Goal: Information Seeking & Learning: Check status

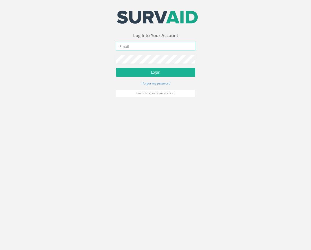
click at [156, 45] on input "email" at bounding box center [155, 46] width 79 height 9
type input "[EMAIL_ADDRESS][PERSON_NAME][DOMAIN_NAME]"
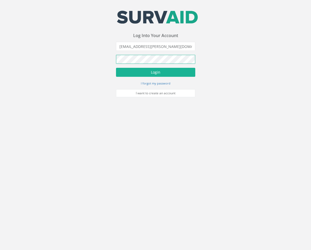
click at [116, 68] on button "Login" at bounding box center [155, 72] width 79 height 9
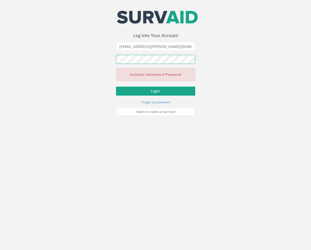
click at [116, 87] on button "Login" at bounding box center [155, 91] width 79 height 9
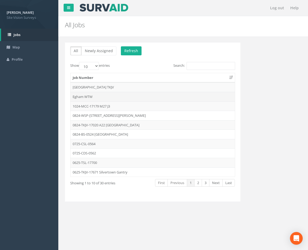
click at [89, 97] on td "Egham WTW" at bounding box center [152, 97] width 164 height 10
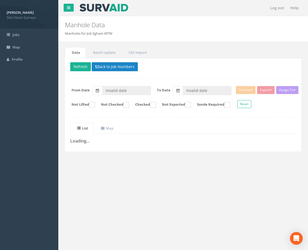
type input "[DATE]"
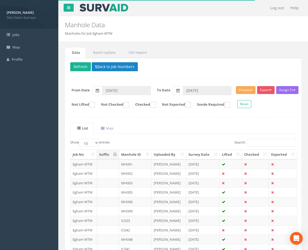
scroll to position [26, 0]
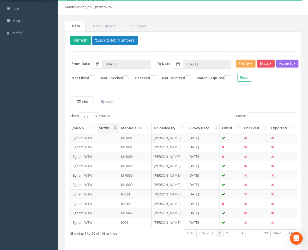
click at [142, 126] on th "Manhole ID" at bounding box center [135, 128] width 33 height 10
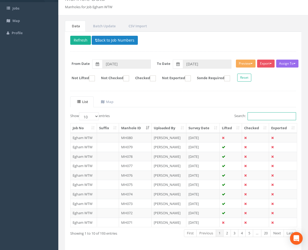
click at [274, 118] on input "Search:" at bounding box center [271, 116] width 48 height 8
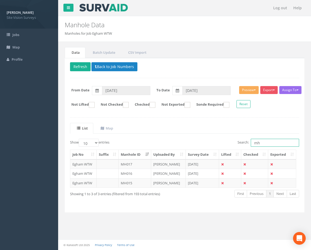
type input "m"
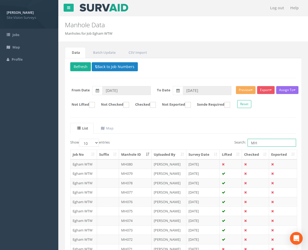
type input "M"
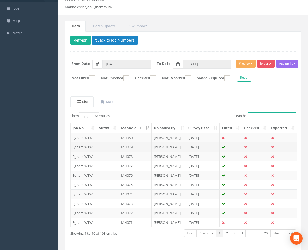
scroll to position [46, 0]
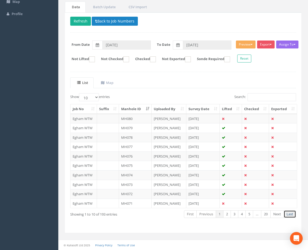
click at [290, 215] on link "Last" at bounding box center [289, 214] width 12 height 8
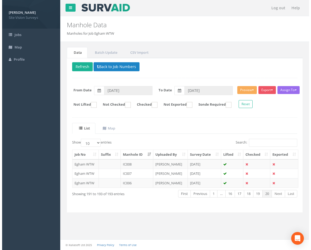
scroll to position [0, 0]
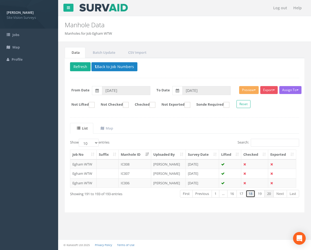
click at [253, 194] on link "18" at bounding box center [251, 194] width 10 height 8
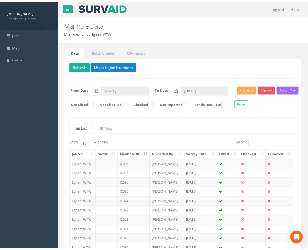
scroll to position [46, 0]
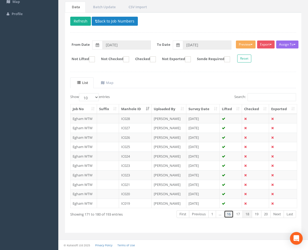
click at [230, 215] on link "16" at bounding box center [229, 214] width 10 height 8
click at [238, 214] on link "16" at bounding box center [239, 214] width 10 height 8
click at [229, 215] on link "15" at bounding box center [230, 214] width 10 height 8
click at [238, 214] on link "15" at bounding box center [239, 214] width 10 height 8
click at [230, 214] on link "14" at bounding box center [230, 214] width 10 height 8
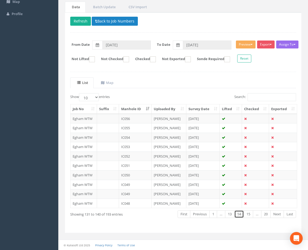
click at [239, 214] on link "14" at bounding box center [239, 214] width 10 height 8
click at [247, 214] on link "15" at bounding box center [248, 214] width 10 height 8
click at [248, 215] on link "16" at bounding box center [248, 214] width 10 height 8
click at [239, 215] on link "16" at bounding box center [239, 214] width 10 height 8
click at [248, 214] on link "17" at bounding box center [248, 214] width 10 height 8
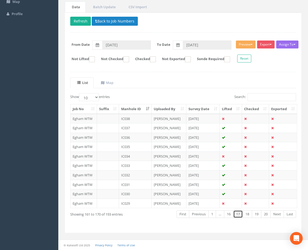
click at [237, 215] on link "17" at bounding box center [238, 214] width 10 height 8
click at [247, 215] on link "18" at bounding box center [247, 214] width 10 height 8
click at [238, 215] on link "17" at bounding box center [238, 214] width 10 height 8
click at [246, 215] on link "18" at bounding box center [247, 214] width 10 height 8
click at [239, 215] on link "17" at bounding box center [238, 214] width 10 height 8
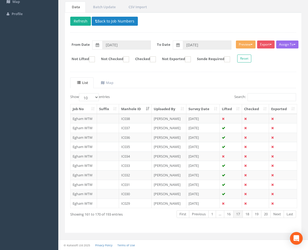
click at [164, 105] on th "Uploaded By" at bounding box center [168, 109] width 35 height 10
click at [166, 107] on th "Uploaded By" at bounding box center [168, 109] width 35 height 10
click at [165, 108] on th "Uploaded By" at bounding box center [168, 109] width 35 height 10
click at [218, 216] on link "1" at bounding box center [219, 214] width 8 height 8
click at [226, 215] on link "2" at bounding box center [227, 214] width 8 height 8
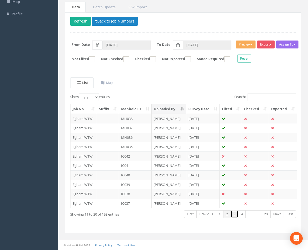
click at [234, 215] on link "3" at bounding box center [234, 214] width 8 height 8
click at [240, 215] on link "4" at bounding box center [242, 214] width 8 height 8
click at [248, 214] on link "5" at bounding box center [249, 214] width 8 height 8
click at [278, 216] on link "Next" at bounding box center [276, 214] width 13 height 8
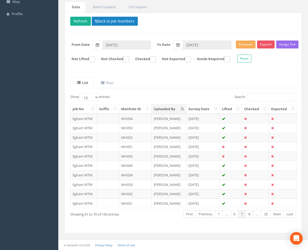
click at [278, 216] on link "Next" at bounding box center [276, 214] width 13 height 8
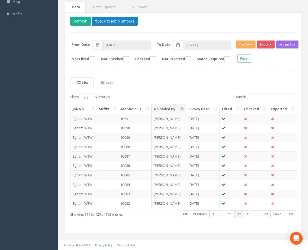
click at [278, 216] on link "Next" at bounding box center [276, 214] width 13 height 8
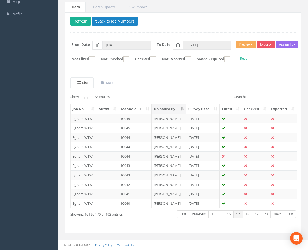
click at [278, 216] on link "Next" at bounding box center [276, 214] width 13 height 8
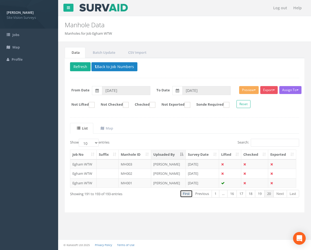
click at [190, 194] on link "First" at bounding box center [186, 194] width 13 height 8
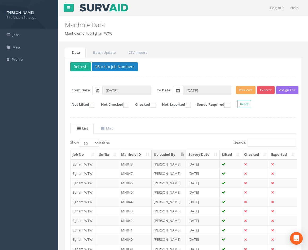
click at [138, 153] on th "Manhole ID" at bounding box center [135, 155] width 33 height 10
click at [157, 140] on div "Show 10 25 50 100 entries" at bounding box center [124, 143] width 109 height 9
click at [115, 65] on button "Back to Job Numbers" at bounding box center [115, 66] width 46 height 9
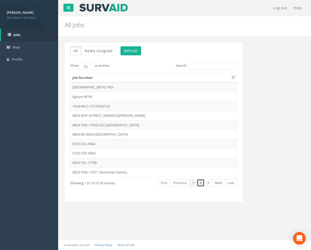
click at [200, 183] on link "2" at bounding box center [201, 183] width 8 height 8
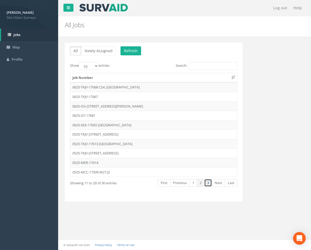
click at [208, 183] on link "3" at bounding box center [209, 183] width 8 height 8
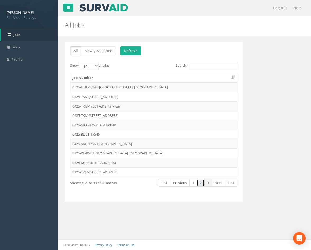
click at [202, 182] on link "2" at bounding box center [201, 183] width 8 height 8
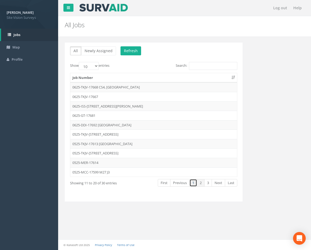
click at [194, 184] on link "1" at bounding box center [194, 183] width 8 height 8
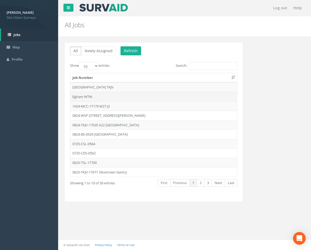
click at [93, 96] on td "Egham WTW" at bounding box center [153, 97] width 167 height 10
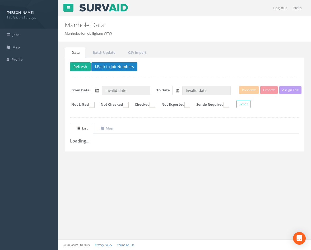
type input "[DATE]"
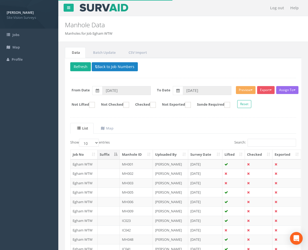
click at [245, 69] on p "Delete Refresh Back to Job Numbers" at bounding box center [182, 67] width 225 height 10
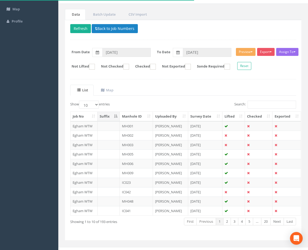
scroll to position [46, 0]
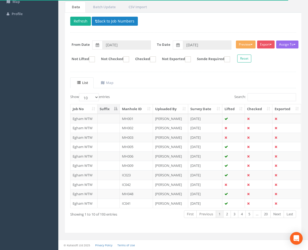
click at [142, 110] on th "Manhole ID" at bounding box center [136, 109] width 33 height 10
click at [107, 109] on th "Suffix" at bounding box center [108, 109] width 22 height 10
click at [84, 109] on th "Job No" at bounding box center [83, 109] width 27 height 10
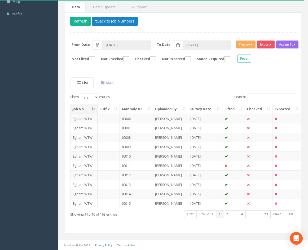
click at [126, 110] on th "Manhole ID" at bounding box center [136, 109] width 33 height 10
click at [127, 110] on th "Manhole ID" at bounding box center [136, 109] width 33 height 10
click at [165, 96] on div "Show 10 25 50 100 entries" at bounding box center [124, 97] width 109 height 9
click at [275, 215] on link "Next" at bounding box center [276, 214] width 13 height 8
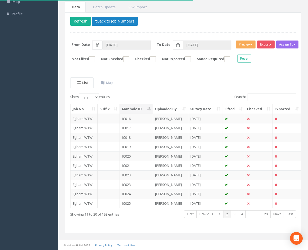
click at [275, 215] on link "Next" at bounding box center [276, 214] width 13 height 8
click at [143, 205] on td "IC035" at bounding box center [136, 203] width 33 height 10
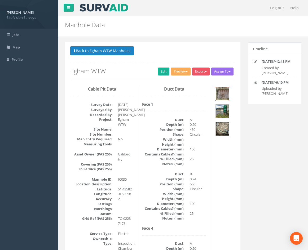
click at [224, 92] on img at bounding box center [221, 93] width 13 height 13
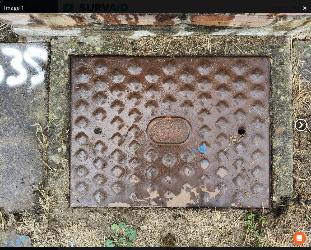
click at [304, 125] on link "›" at bounding box center [301, 125] width 12 height 12
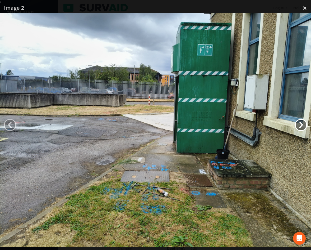
click at [304, 125] on link "›" at bounding box center [301, 125] width 12 height 12
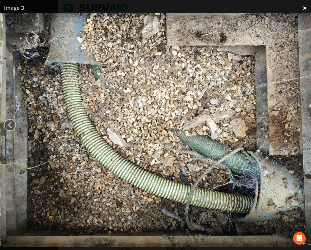
click at [306, 6] on link "×" at bounding box center [305, 8] width 12 height 16
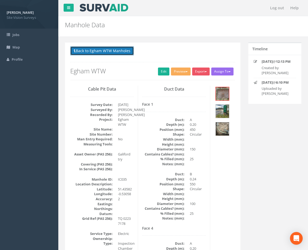
click at [84, 51] on button "Back to Egham WTW Manholes" at bounding box center [102, 50] width 64 height 9
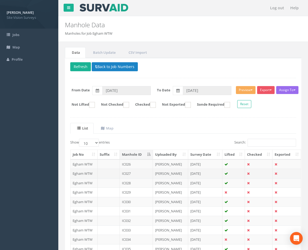
click at [142, 174] on td "IC027" at bounding box center [136, 174] width 33 height 10
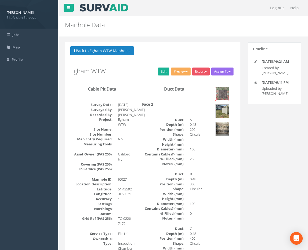
click at [226, 94] on img at bounding box center [221, 93] width 13 height 13
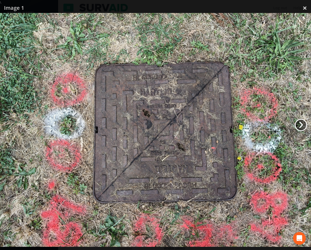
click at [302, 124] on link "›" at bounding box center [301, 125] width 12 height 12
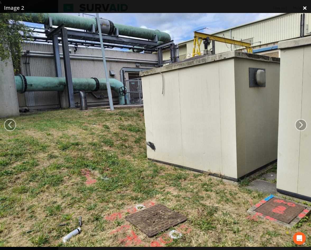
click at [307, 8] on link "×" at bounding box center [305, 8] width 12 height 16
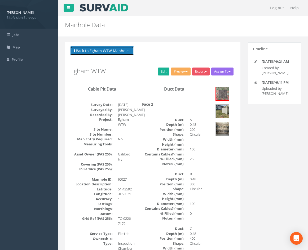
click at [126, 50] on button "Back to Egham WTW Manholes" at bounding box center [102, 50] width 64 height 9
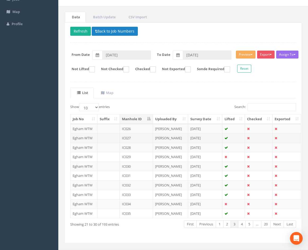
scroll to position [46, 0]
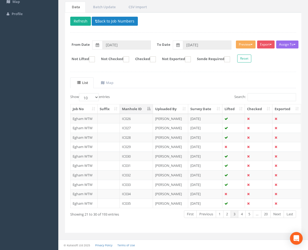
click at [137, 110] on th "Manhole ID" at bounding box center [136, 109] width 33 height 10
click at [276, 215] on link "Next" at bounding box center [276, 214] width 13 height 8
click at [277, 215] on link "Next" at bounding box center [276, 214] width 13 height 8
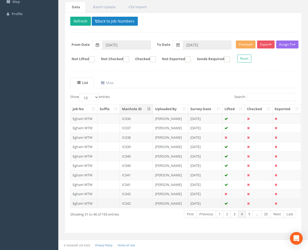
click at [178, 204] on td "[PERSON_NAME]" at bounding box center [170, 203] width 35 height 10
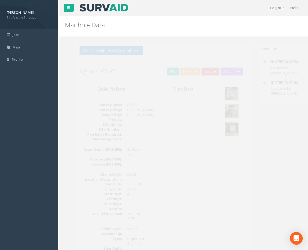
click at [222, 89] on img at bounding box center [221, 93] width 13 height 13
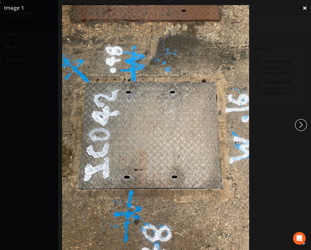
click at [304, 9] on link "×" at bounding box center [305, 8] width 12 height 16
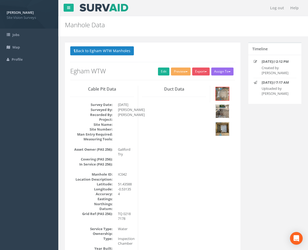
click at [221, 111] on img at bounding box center [221, 111] width 13 height 13
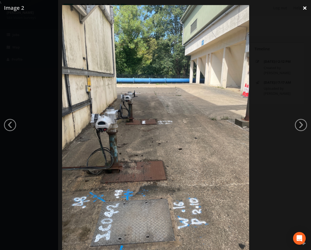
click at [308, 7] on link "×" at bounding box center [305, 8] width 12 height 16
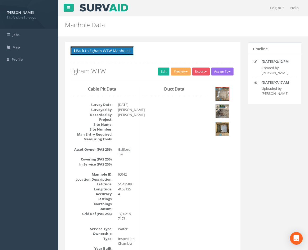
click at [103, 52] on button "Back to Egham WTW Manholes" at bounding box center [102, 50] width 64 height 9
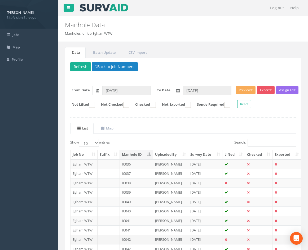
click at [140, 239] on td "IC042" at bounding box center [136, 239] width 33 height 10
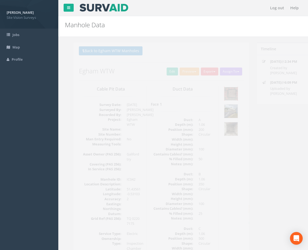
click at [222, 93] on img at bounding box center [221, 93] width 13 height 13
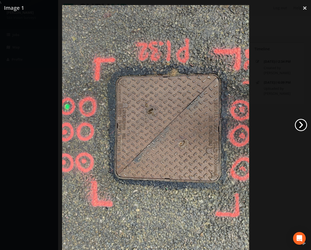
click at [302, 126] on link "›" at bounding box center [301, 125] width 12 height 12
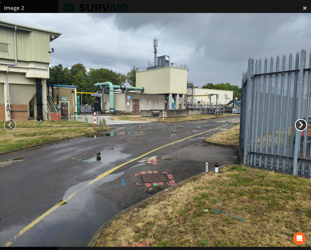
click at [302, 126] on link "›" at bounding box center [301, 125] width 12 height 12
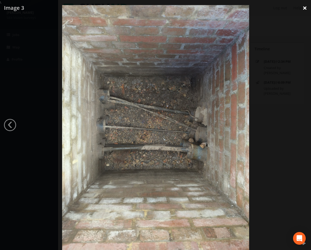
click at [306, 8] on link "×" at bounding box center [305, 8] width 12 height 16
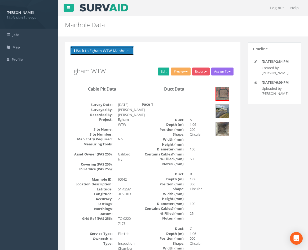
click at [111, 53] on button "Back to Egham WTW Manholes" at bounding box center [102, 50] width 64 height 9
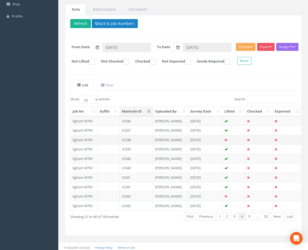
scroll to position [46, 0]
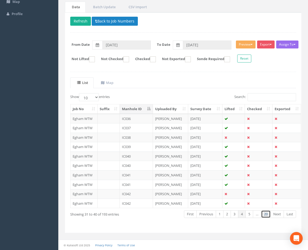
click at [268, 214] on link "20" at bounding box center [266, 214] width 10 height 8
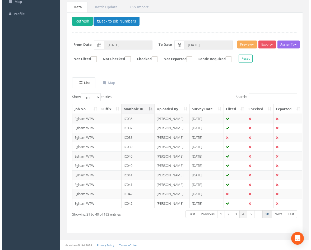
scroll to position [0, 0]
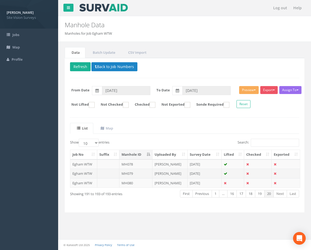
click at [180, 173] on td "[PERSON_NAME]" at bounding box center [170, 174] width 35 height 10
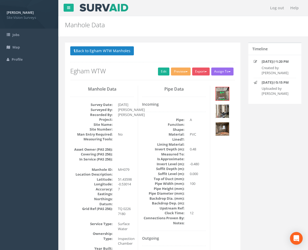
click at [224, 109] on img at bounding box center [221, 111] width 13 height 13
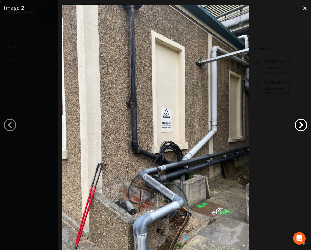
click at [301, 125] on link "›" at bounding box center [301, 125] width 12 height 12
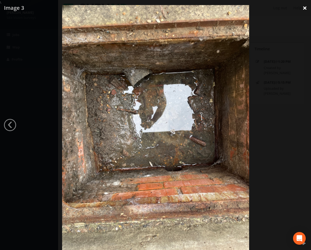
click at [307, 9] on link "×" at bounding box center [305, 8] width 12 height 16
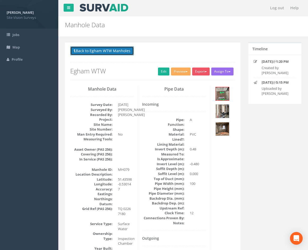
click at [124, 50] on button "Back to Egham WTW Manholes" at bounding box center [102, 50] width 64 height 9
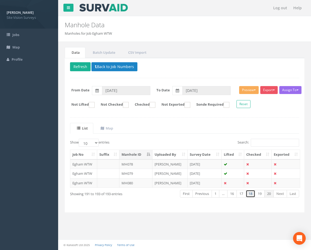
click at [253, 196] on link "18" at bounding box center [251, 194] width 10 height 8
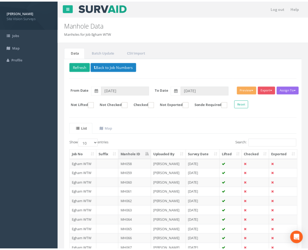
scroll to position [46, 0]
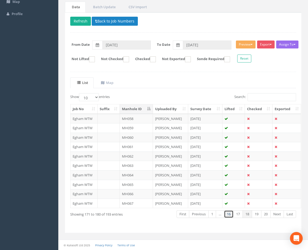
click at [228, 216] on link "16" at bounding box center [229, 214] width 10 height 8
click at [214, 215] on link "1" at bounding box center [213, 214] width 8 height 8
click at [250, 214] on link "5" at bounding box center [249, 214] width 8 height 8
click at [274, 215] on link "Next" at bounding box center [276, 214] width 13 height 8
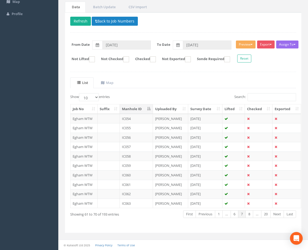
click at [274, 215] on link "Next" at bounding box center [276, 214] width 13 height 8
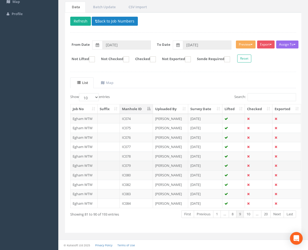
click at [142, 166] on td "IC079" at bounding box center [136, 166] width 33 height 10
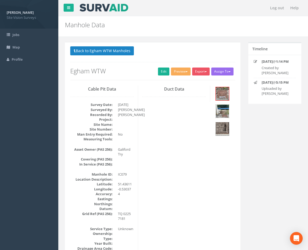
click at [226, 109] on img at bounding box center [221, 111] width 13 height 13
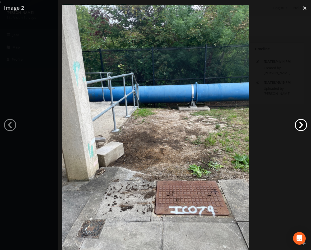
click at [300, 124] on link "›" at bounding box center [301, 125] width 12 height 12
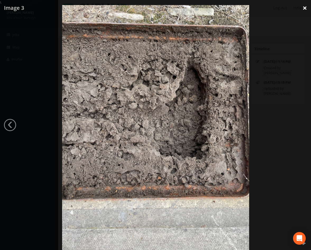
click at [306, 8] on link "×" at bounding box center [305, 8] width 12 height 16
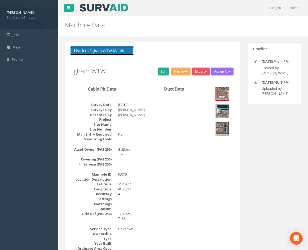
click at [91, 48] on button "Back to Egham WTW Manholes" at bounding box center [102, 50] width 64 height 9
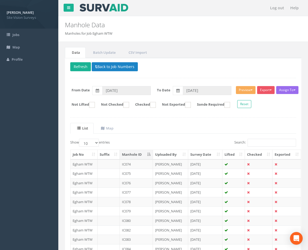
drag, startPoint x: 158, startPoint y: 141, endPoint x: 188, endPoint y: 116, distance: 39.1
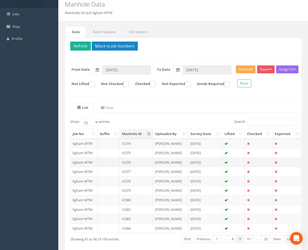
scroll to position [46, 0]
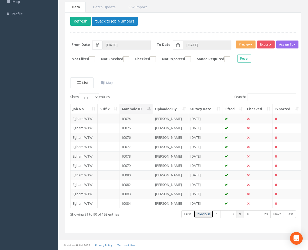
click at [206, 214] on link "Previous" at bounding box center [203, 214] width 20 height 8
click at [205, 214] on link "Previous" at bounding box center [205, 214] width 20 height 8
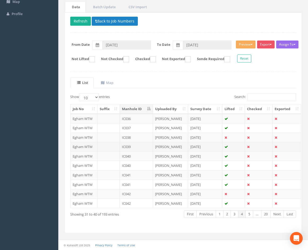
click at [142, 148] on td "IC039" at bounding box center [136, 147] width 33 height 10
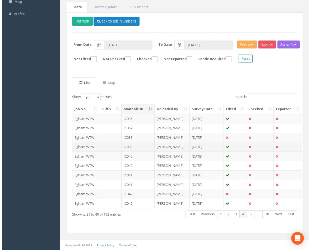
scroll to position [0, 0]
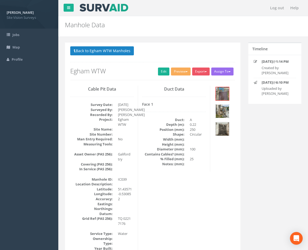
click at [226, 113] on img at bounding box center [221, 111] width 13 height 13
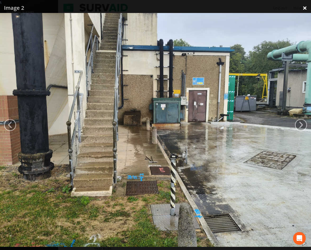
click at [306, 10] on link "×" at bounding box center [305, 8] width 12 height 16
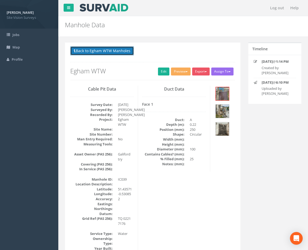
click at [102, 52] on button "Back to Egham WTW Manholes" at bounding box center [102, 50] width 64 height 9
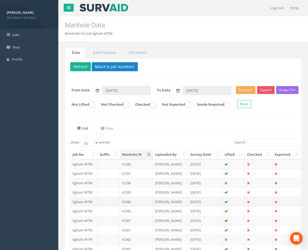
click at [178, 201] on td "[PERSON_NAME]" at bounding box center [170, 202] width 35 height 10
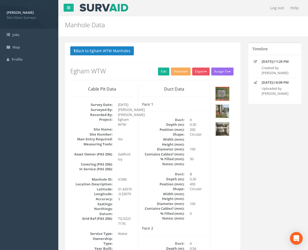
click at [224, 110] on img at bounding box center [221, 111] width 13 height 13
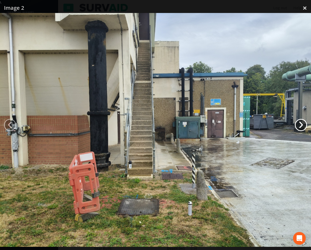
click at [299, 125] on link "›" at bounding box center [301, 125] width 12 height 12
